Goal: Information Seeking & Learning: Find specific page/section

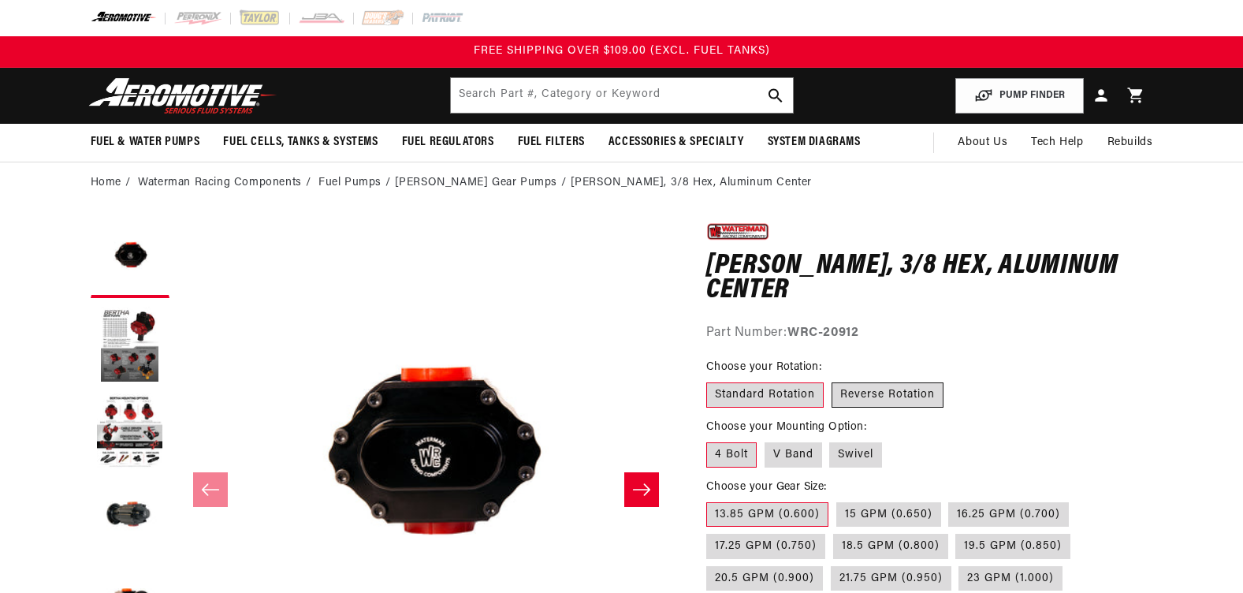
click at [860, 394] on label "Reverse Rotation" at bounding box center [888, 394] width 112 height 25
click at [832, 380] on input "Reverse Rotation" at bounding box center [832, 379] width 1 height 1
radio input "true"
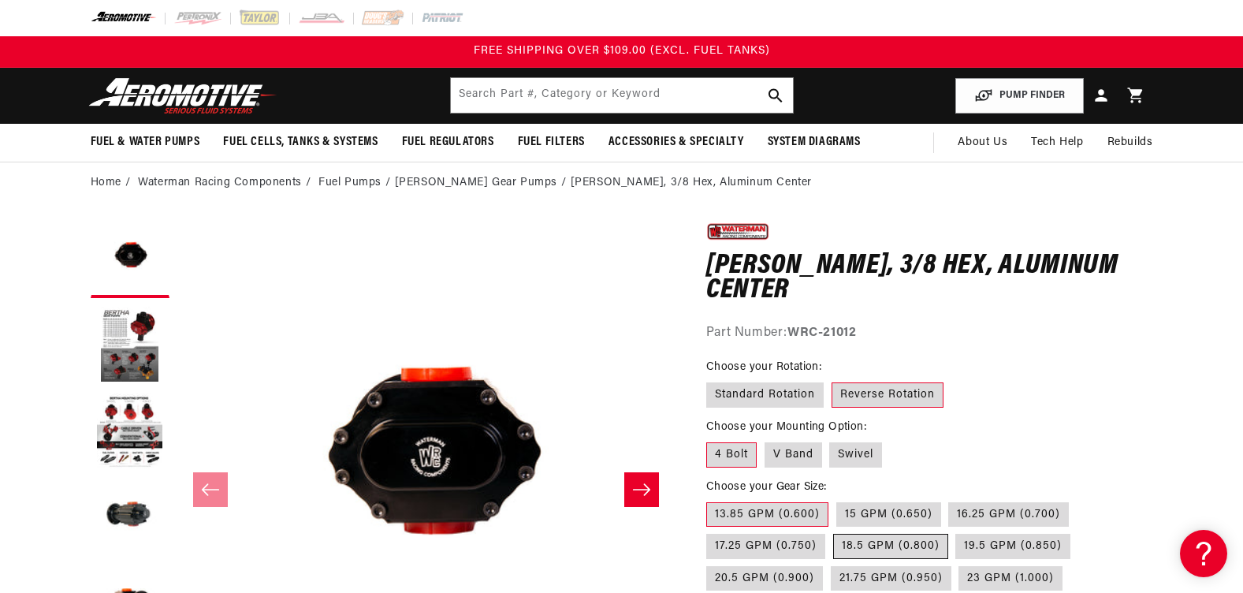
click at [870, 540] on label "18.5 GPM (0.800)" at bounding box center [890, 546] width 115 height 25
click at [834, 531] on input "18.5 GPM (0.800)" at bounding box center [833, 530] width 1 height 1
radio input "true"
click at [759, 396] on label "Standard Rotation" at bounding box center [764, 394] width 117 height 25
click at [711, 380] on input "Standard Rotation" at bounding box center [710, 379] width 1 height 1
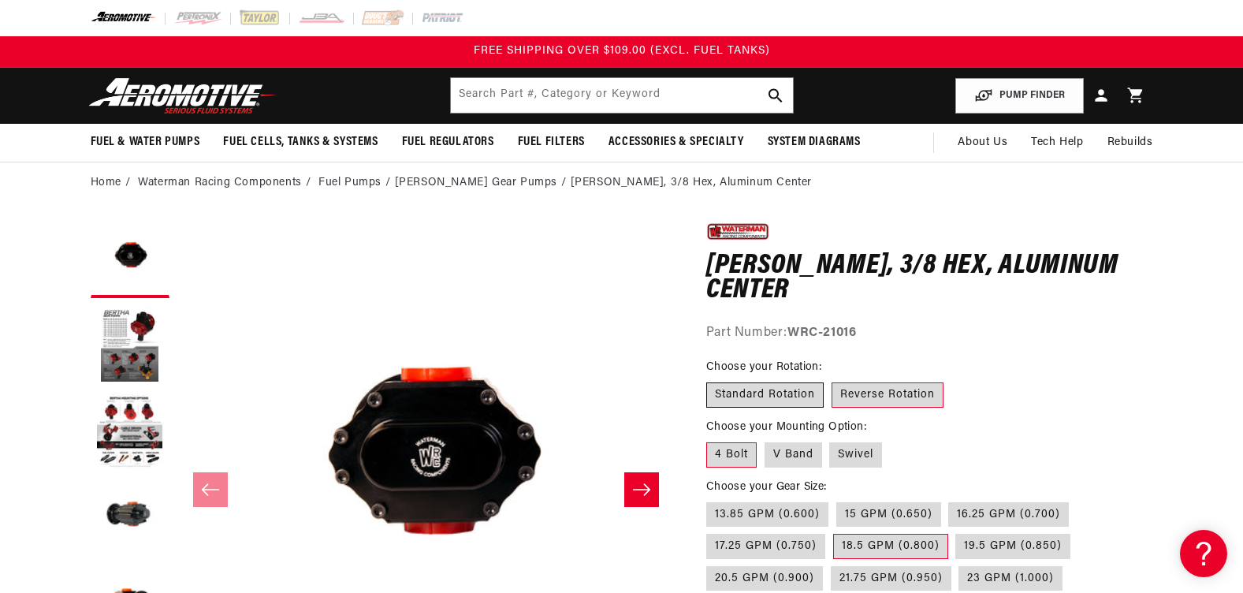
radio input "true"
click at [854, 459] on label "Swivel" at bounding box center [855, 454] width 53 height 25
click at [831, 440] on input "Swivel" at bounding box center [830, 439] width 1 height 1
radio input "true"
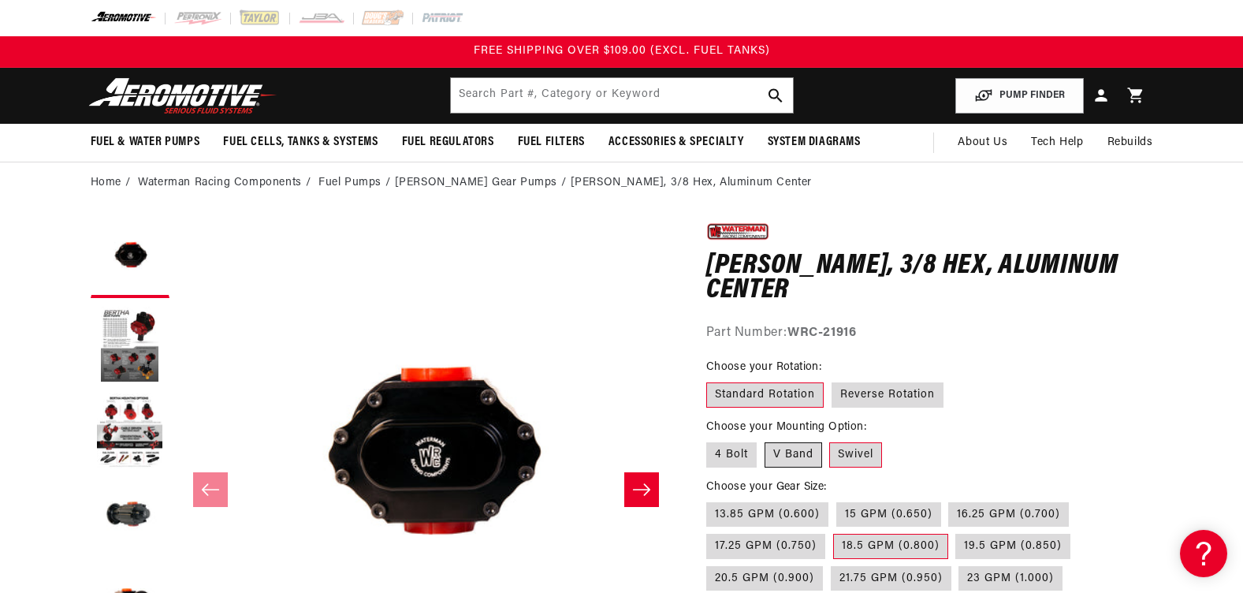
click at [804, 456] on label "V Band" at bounding box center [794, 454] width 58 height 25
click at [765, 440] on input "V Band" at bounding box center [765, 439] width 1 height 1
radio input "true"
click at [538, 96] on input "text" at bounding box center [622, 95] width 342 height 35
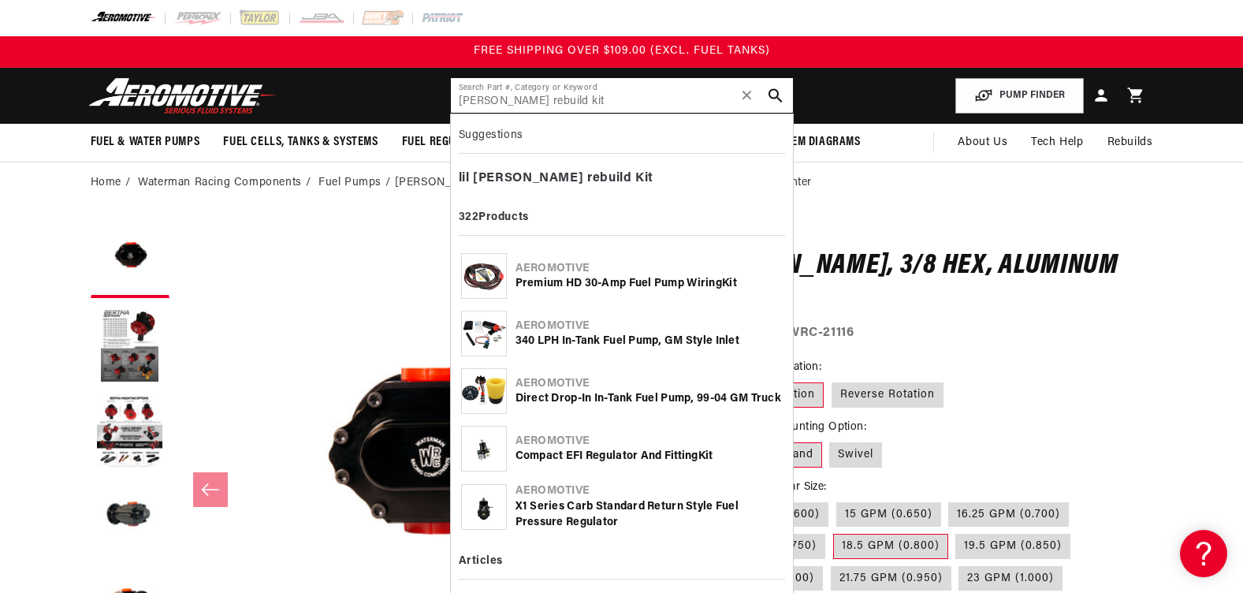
type input "[PERSON_NAME] rebuild kit"
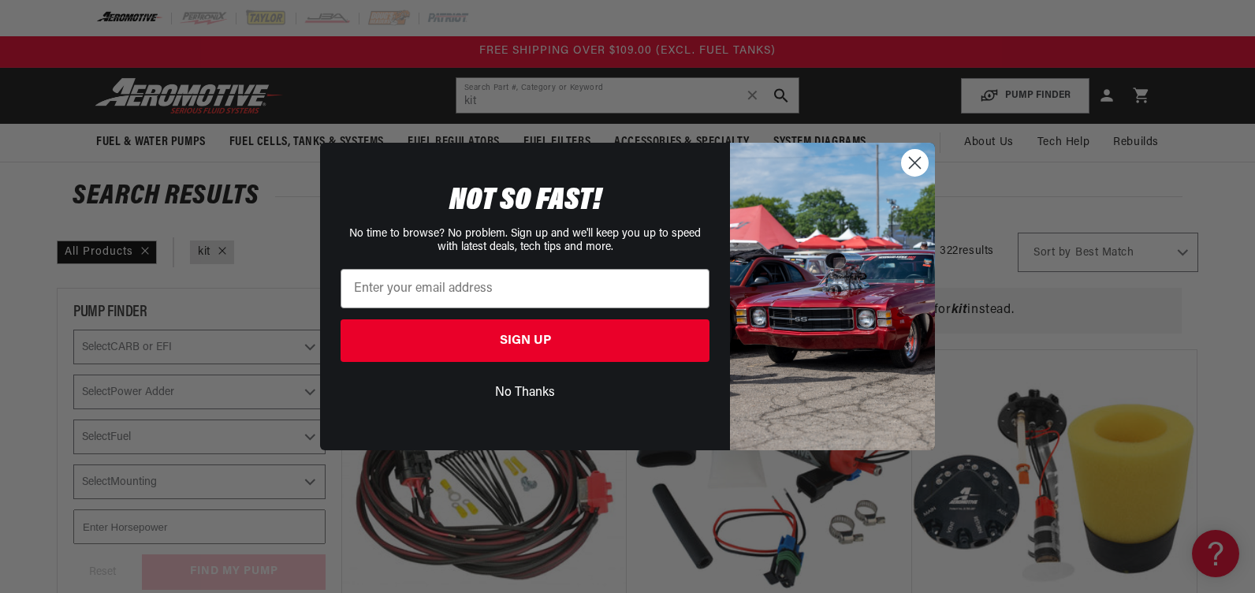
click at [511, 393] on button "No Thanks" at bounding box center [525, 393] width 369 height 30
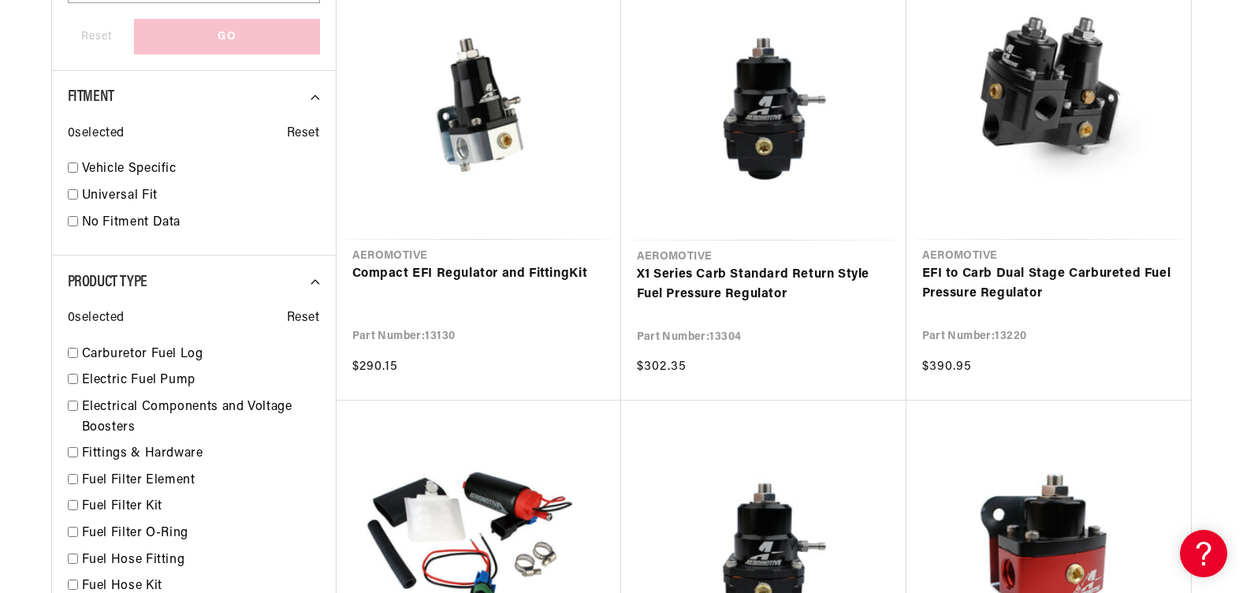
scroll to position [1072, 0]
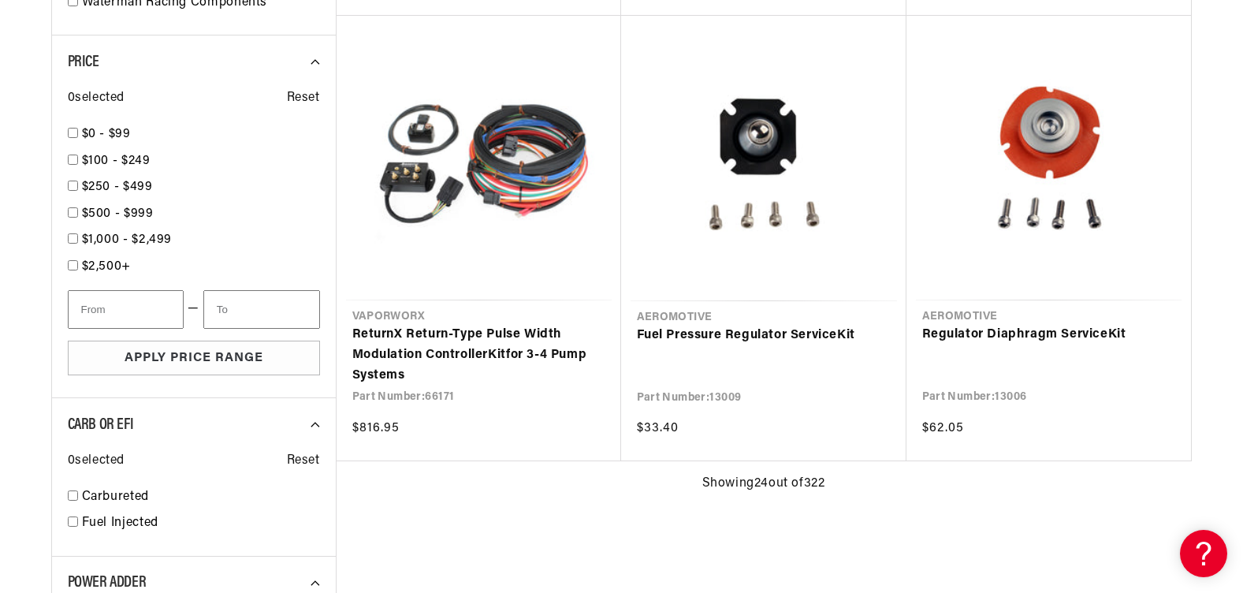
type input "kit"
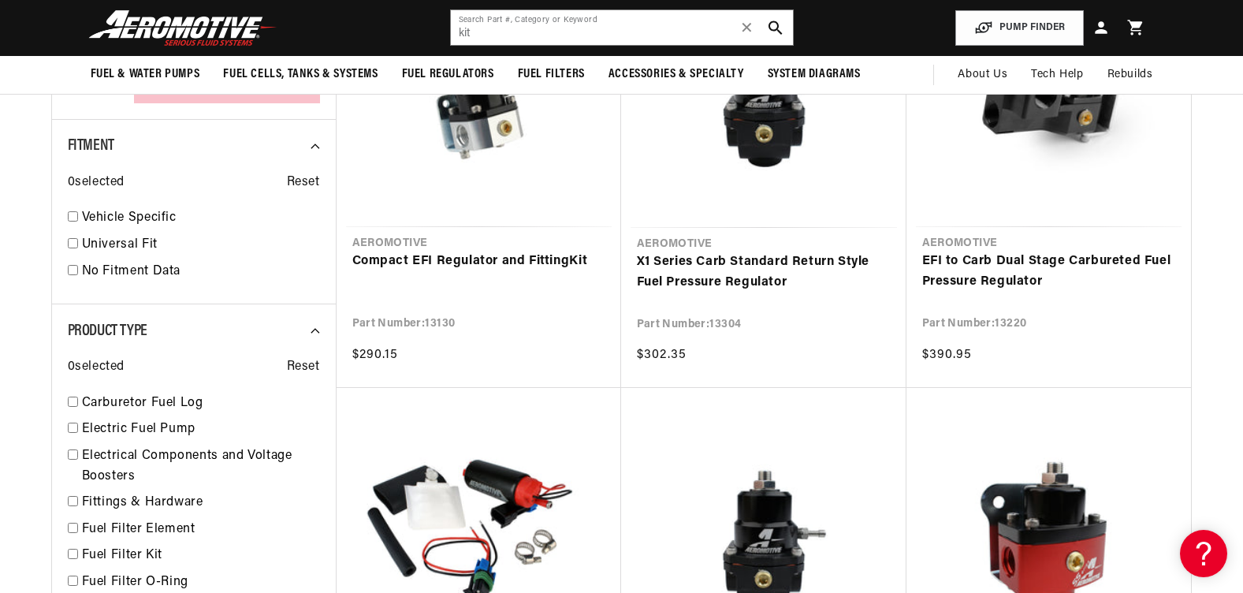
scroll to position [784, 0]
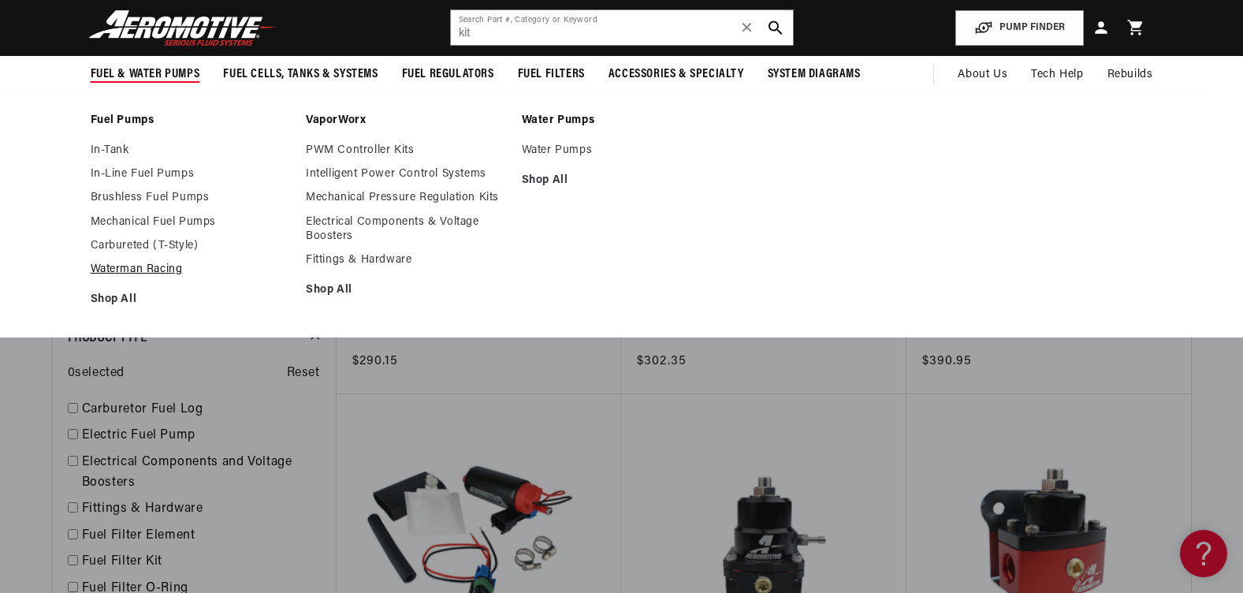
click at [139, 264] on link "Waterman Racing" at bounding box center [191, 269] width 200 height 14
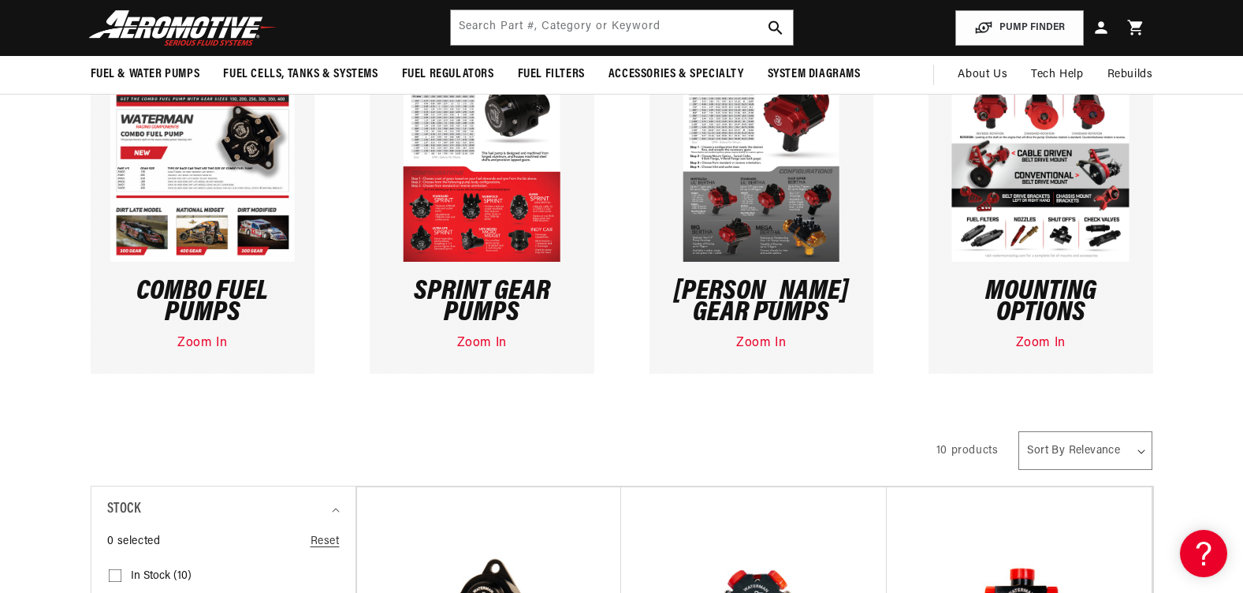
scroll to position [309, 0]
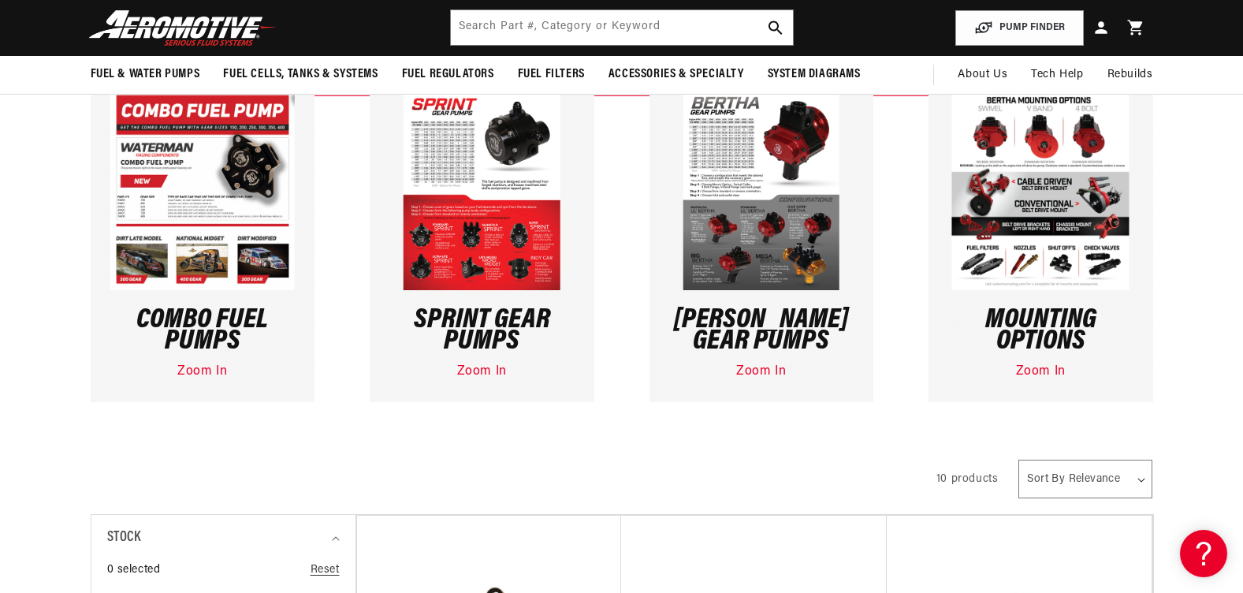
click at [772, 156] on img at bounding box center [761, 188] width 157 height 203
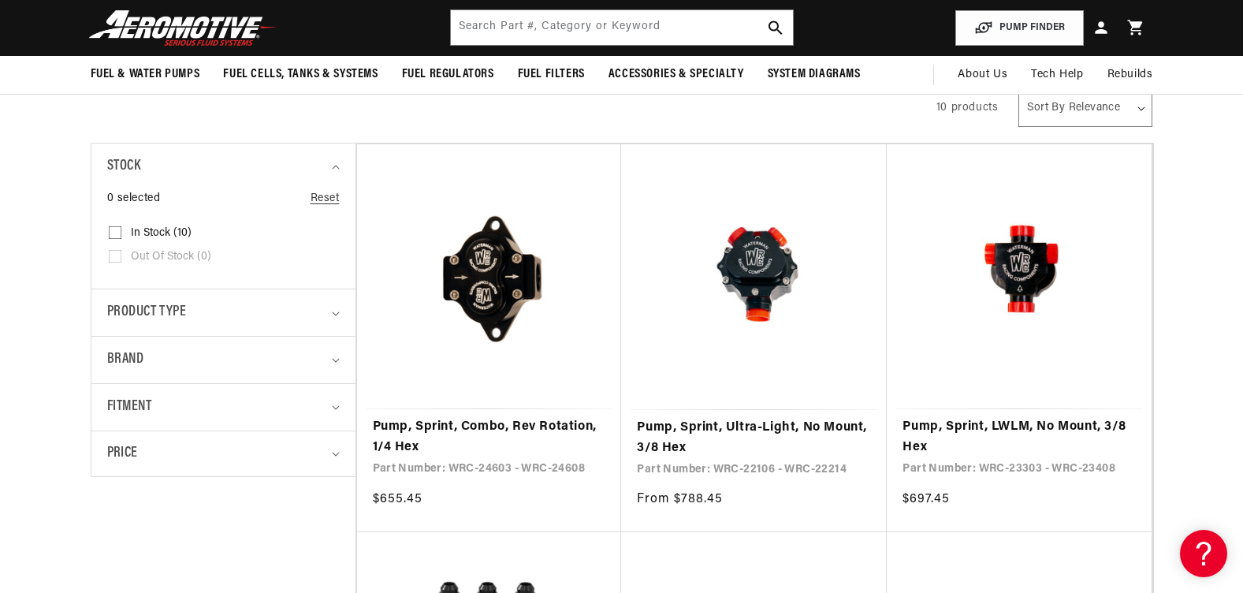
scroll to position [675, 0]
